Goal: Complete application form

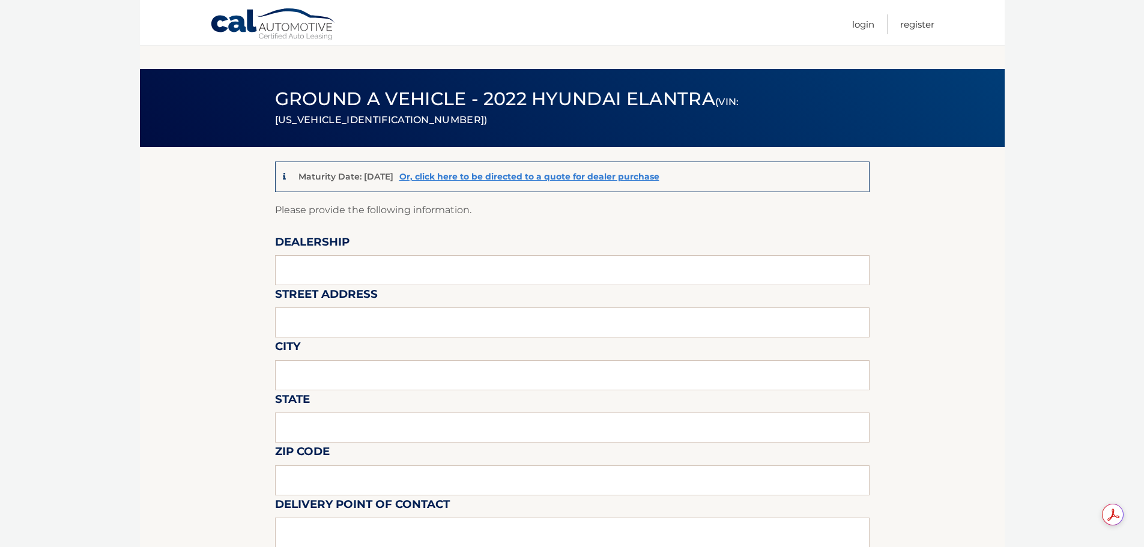
scroll to position [661, 0]
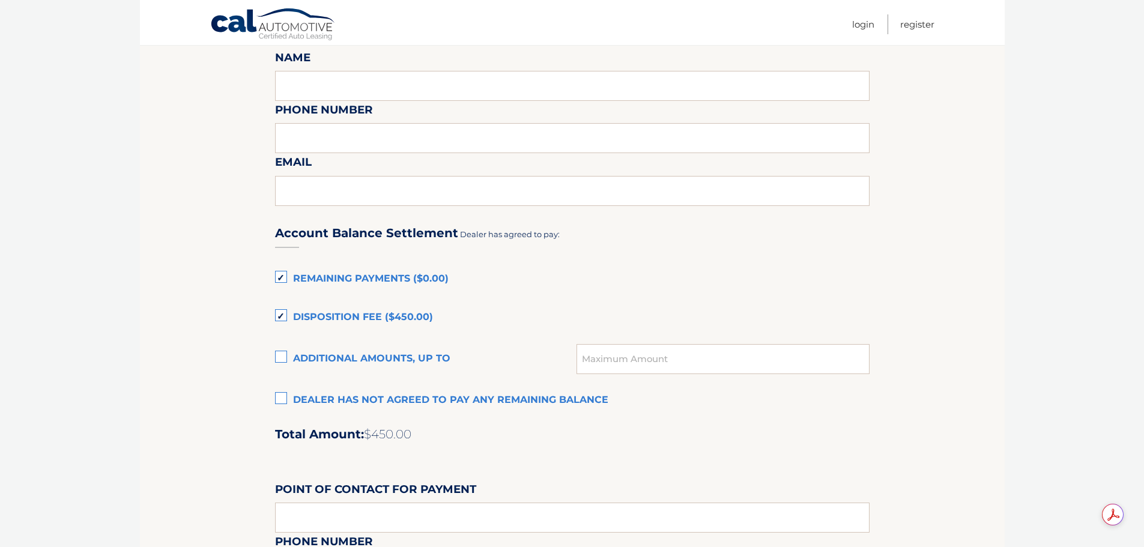
click at [280, 317] on label "Disposition Fee ($450.00)" at bounding box center [572, 318] width 595 height 24
click at [0, 0] on input "Disposition Fee ($450.00)" at bounding box center [0, 0] width 0 height 0
click at [280, 356] on label "Additional amounts, up to" at bounding box center [426, 359] width 302 height 24
click at [0, 0] on input "Additional amounts, up to" at bounding box center [0, 0] width 0 height 0
click at [641, 357] on input "text" at bounding box center [723, 359] width 293 height 30
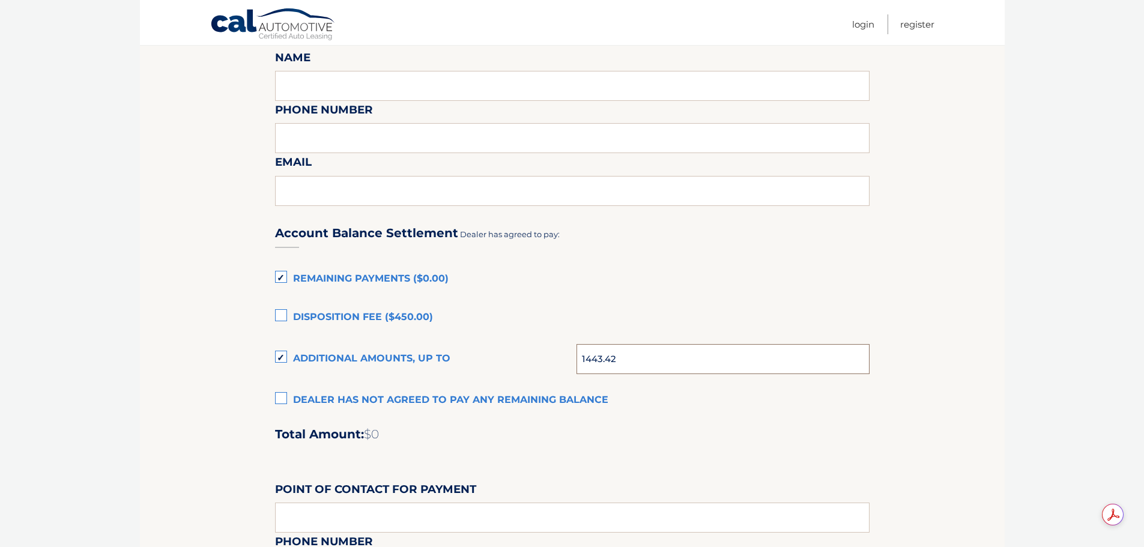
type input "1443.42"
click at [636, 311] on label "Disposition Fee ($450.00)" at bounding box center [572, 318] width 595 height 24
click at [0, 0] on input "Disposition Fee ($450.00)" at bounding box center [0, 0] width 0 height 0
click at [277, 317] on label "Disposition Fee ($450.00)" at bounding box center [572, 318] width 595 height 24
click at [0, 0] on input "Disposition Fee ($450.00)" at bounding box center [0, 0] width 0 height 0
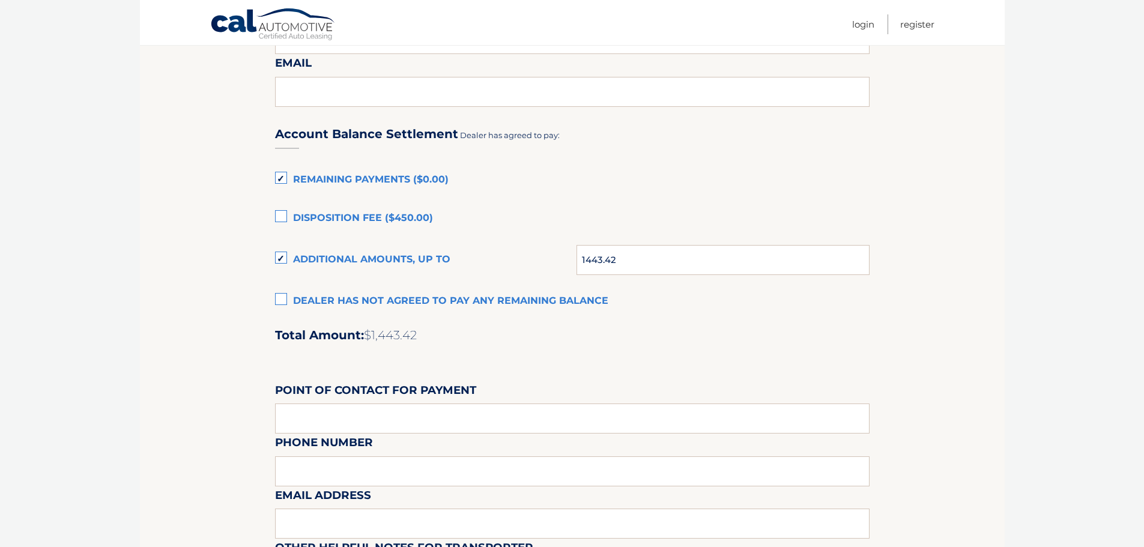
scroll to position [901, 0]
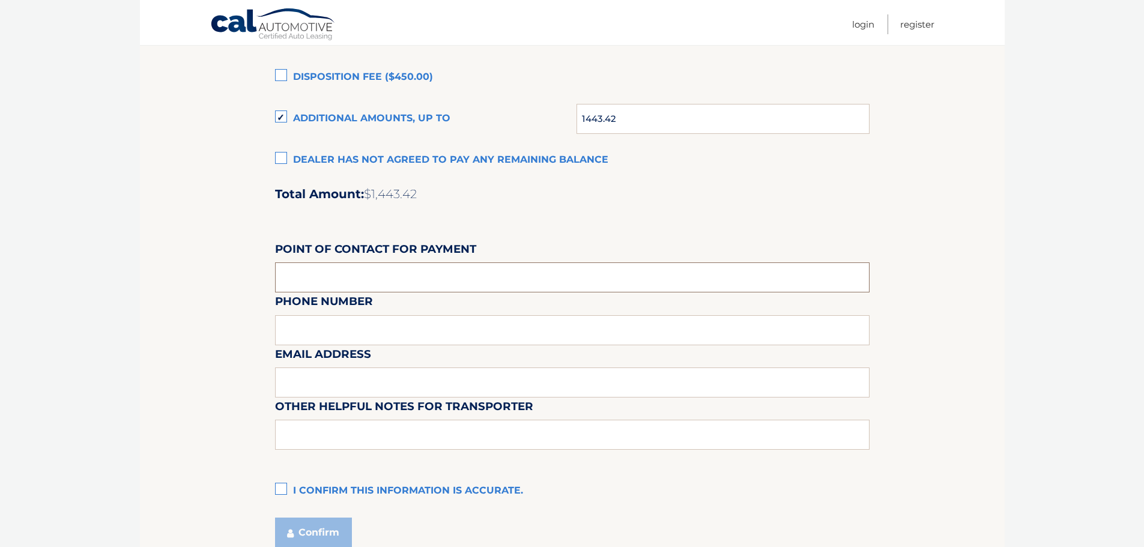
click at [303, 277] on input "text" at bounding box center [572, 277] width 595 height 30
type input "[PERSON_NAME]"
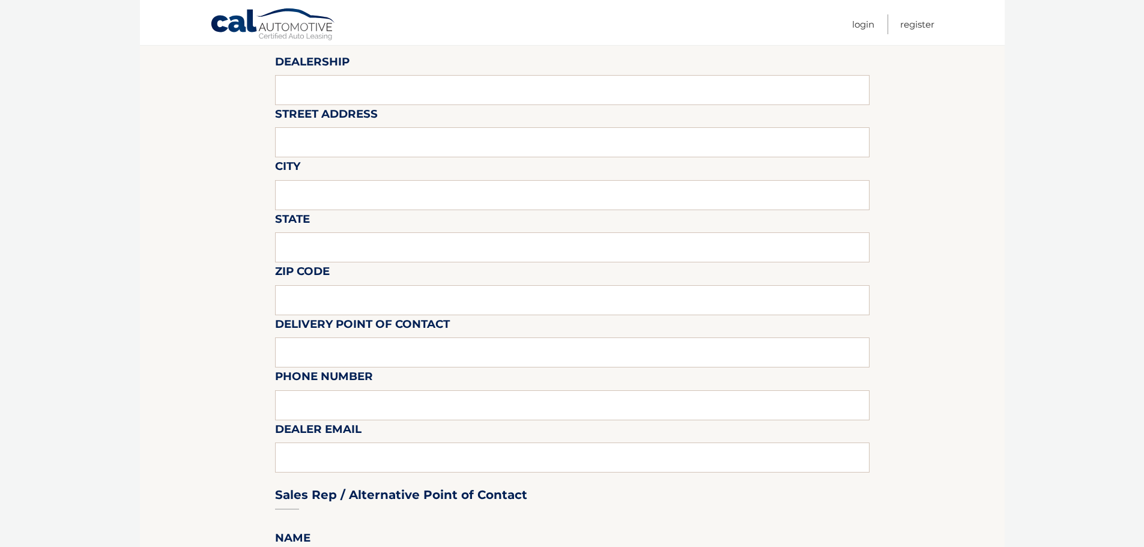
scroll to position [0, 0]
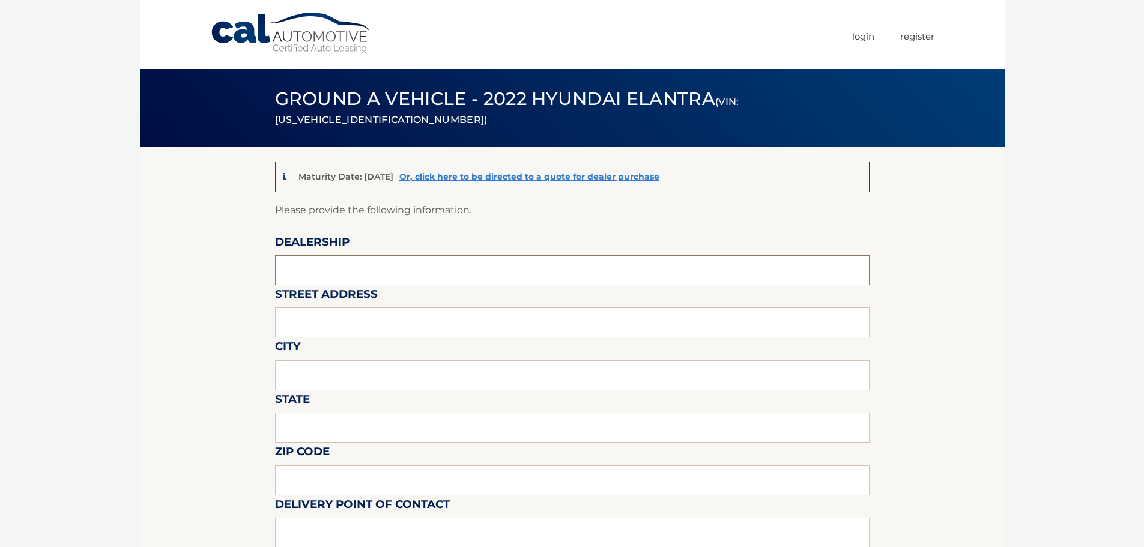
click at [316, 274] on input "text" at bounding box center [572, 270] width 595 height 30
type input "HYUNDAI OF TURNERSVILLE"
type input "[STREET_ADDRESS]"
type input "[GEOGRAPHIC_DATA]"
type input "NJ"
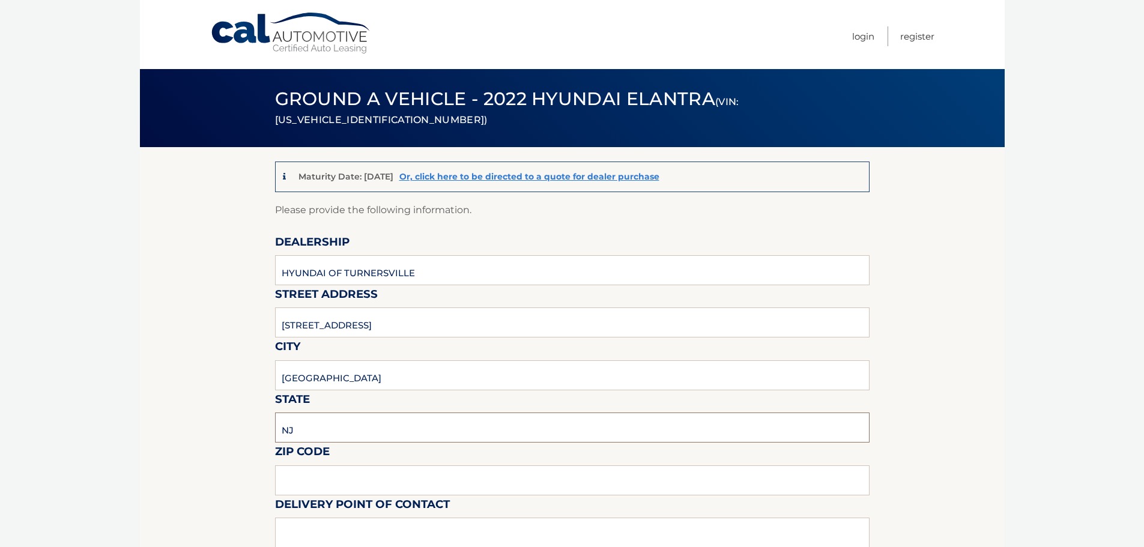
type input "08012"
type input "[PERSON_NAME]"
type input "8566497542"
type input "[PERSON_NAME][EMAIL_ADDRESS][PERSON_NAME][DOMAIN_NAME]"
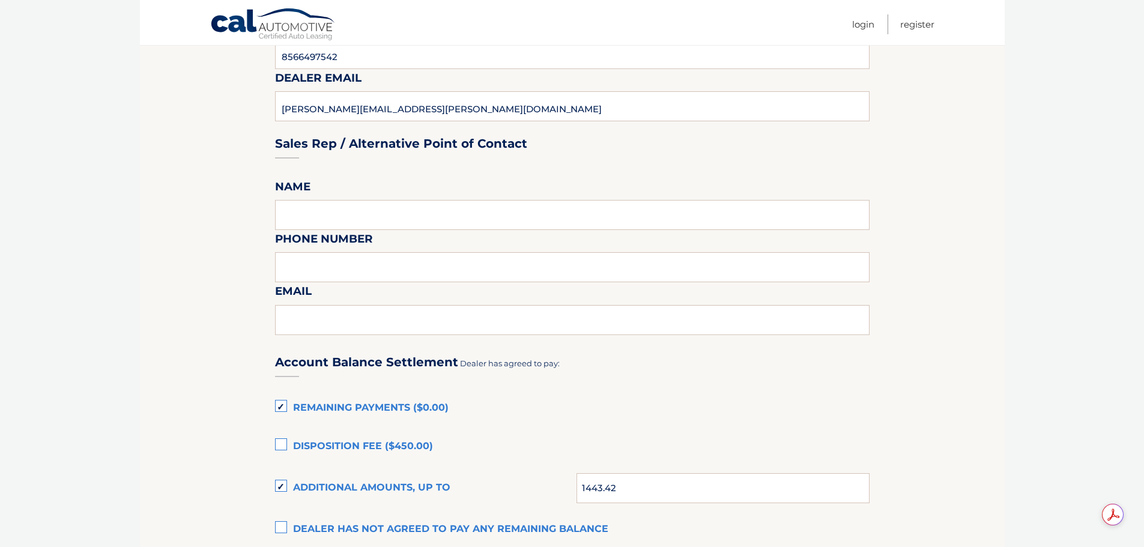
scroll to position [541, 0]
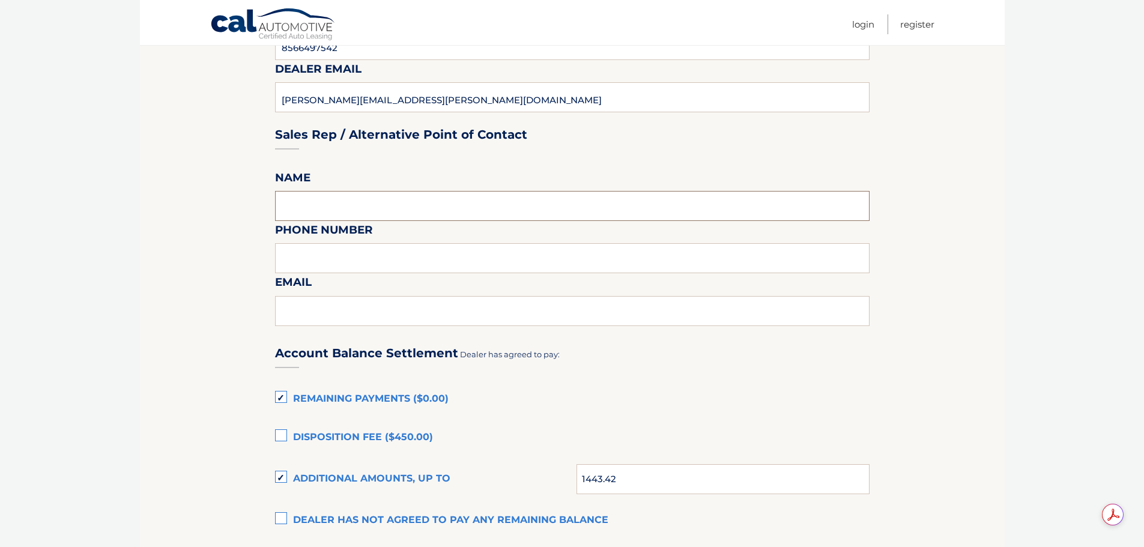
click at [315, 207] on input "text" at bounding box center [572, 206] width 595 height 30
type input "[PERSON_NAME]"
type input "8566497542"
type input "[PERSON_NAME][EMAIL_ADDRESS][PERSON_NAME][DOMAIN_NAME]"
click at [144, 316] on section "Maturity Date: [DATE] Or, click here to be directed to a quote for dealer purch…" at bounding box center [572, 265] width 865 height 1316
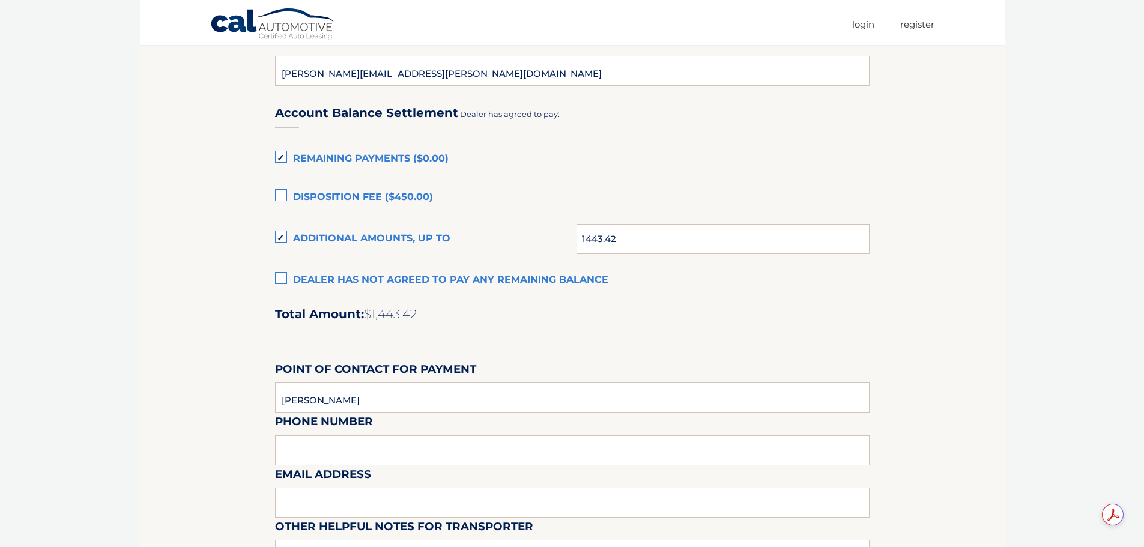
scroll to position [1007, 0]
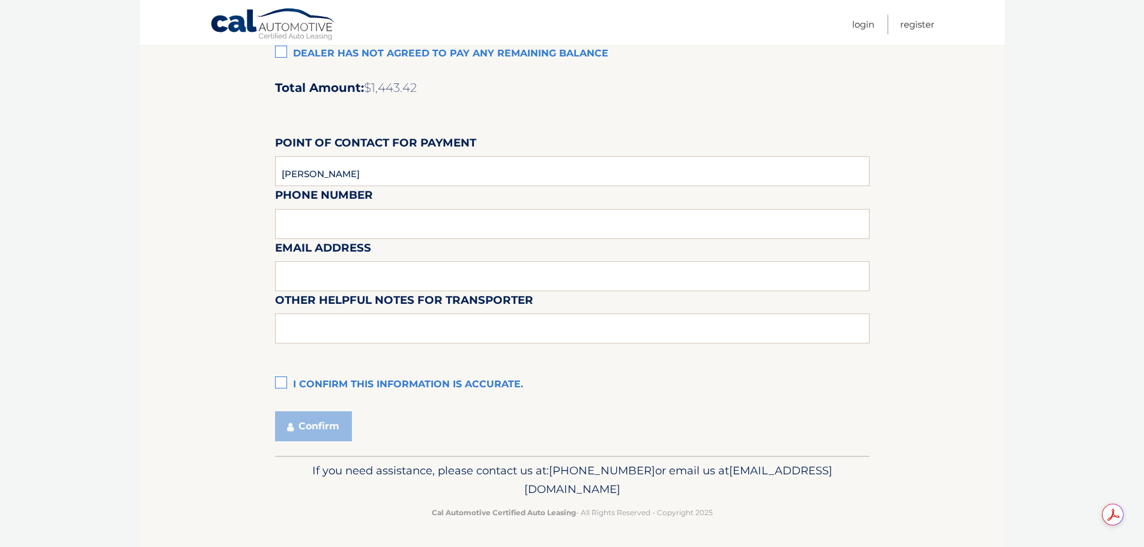
click at [314, 214] on div "Email Address" at bounding box center [572, 212] width 595 height 52
click at [319, 226] on div "Email Address" at bounding box center [572, 212] width 595 height 52
click at [347, 182] on input "[PERSON_NAME]" at bounding box center [572, 171] width 595 height 30
click at [385, 171] on input "[PERSON_NAME]" at bounding box center [572, 171] width 595 height 30
type input "8565166681"
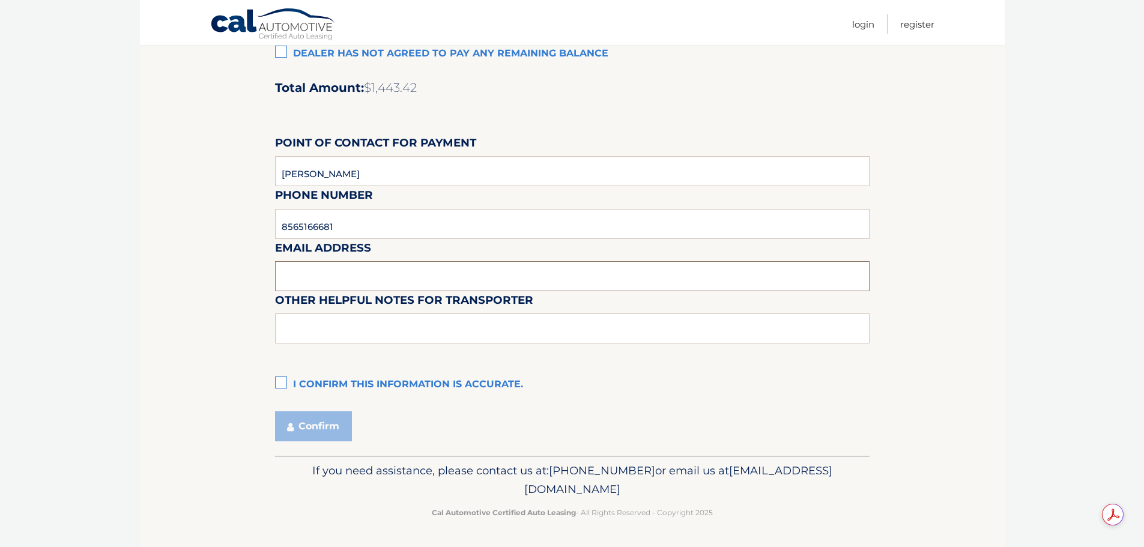
click at [365, 276] on input "text" at bounding box center [572, 276] width 595 height 30
type input "[EMAIL_ADDRESS][DOMAIN_NAME]"
click at [281, 384] on label "I confirm this information is accurate." at bounding box center [572, 385] width 595 height 24
click at [0, 0] on input "I confirm this information is accurate." at bounding box center [0, 0] width 0 height 0
click at [324, 426] on button "Confirm" at bounding box center [313, 426] width 77 height 30
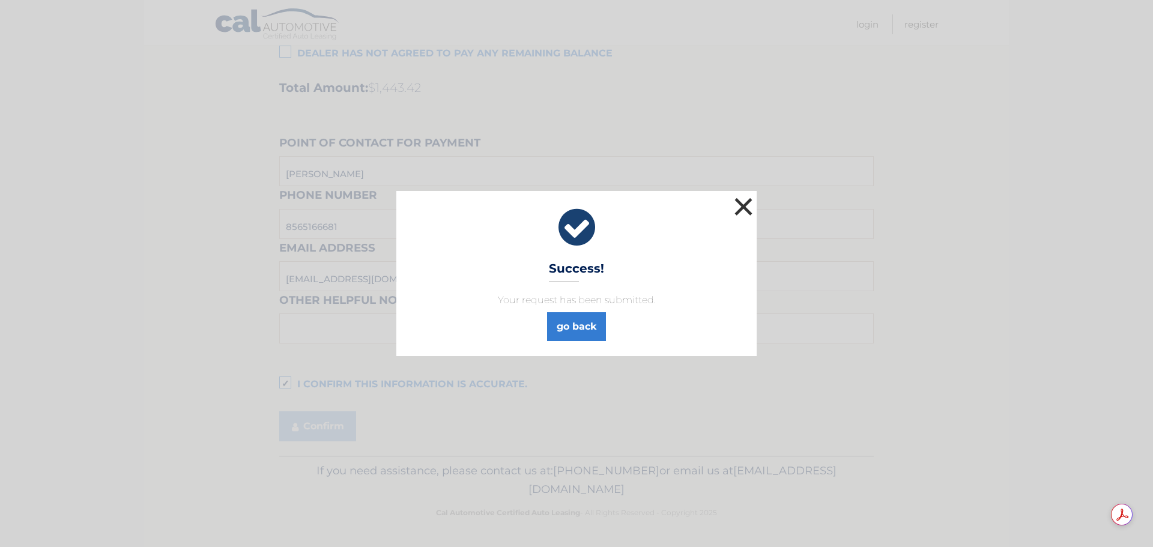
click at [747, 212] on button "×" at bounding box center [744, 207] width 24 height 24
